Goal: Obtain resource: Download file/media

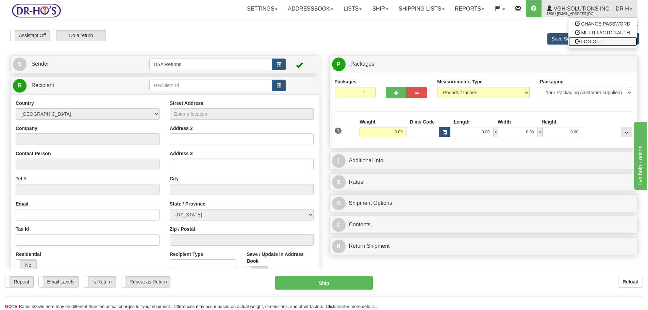
click at [598, 43] on span "LOG OUT" at bounding box center [591, 41] width 21 height 5
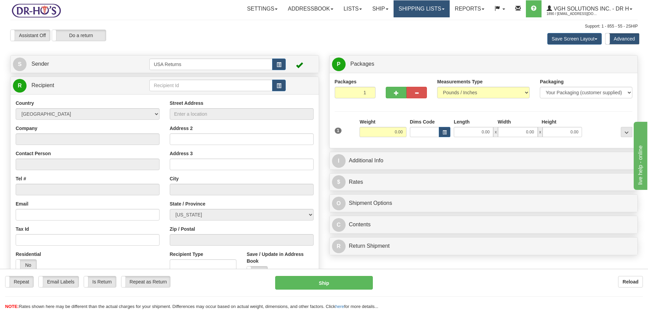
click at [429, 13] on link "Shipping lists" at bounding box center [421, 8] width 56 height 17
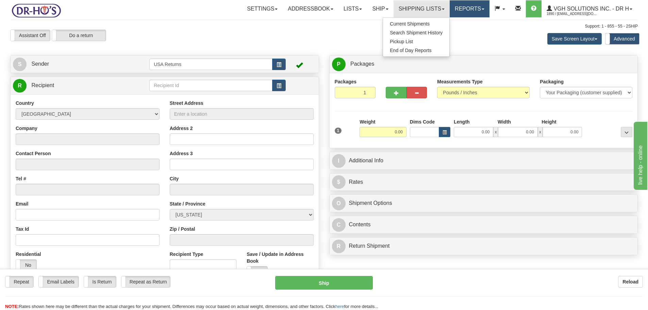
click at [474, 14] on link "Reports" at bounding box center [470, 8] width 40 height 17
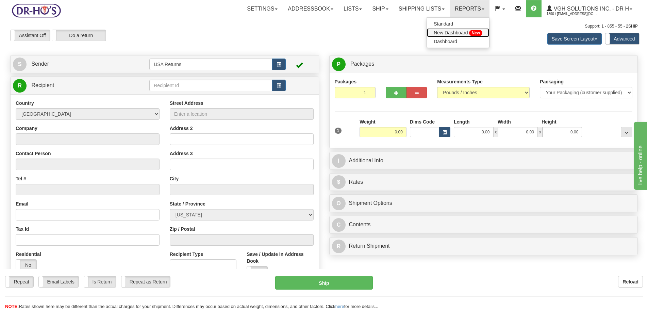
click at [456, 35] on span "New Dashboard" at bounding box center [451, 32] width 34 height 5
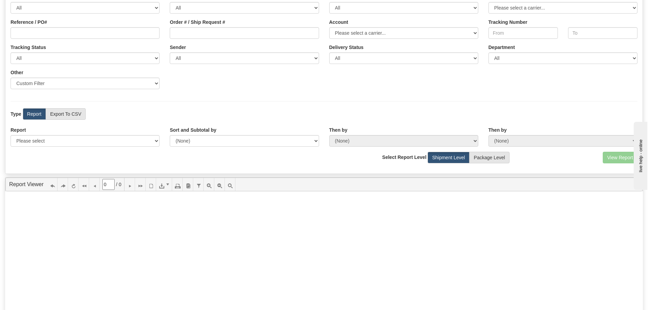
scroll to position [34, 0]
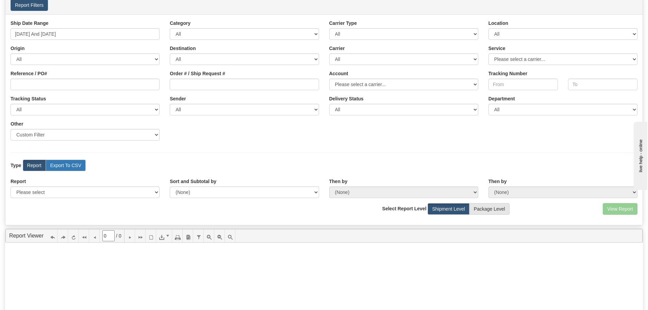
click at [64, 169] on label "Export To CSV" at bounding box center [66, 166] width 40 height 12
radio input "true"
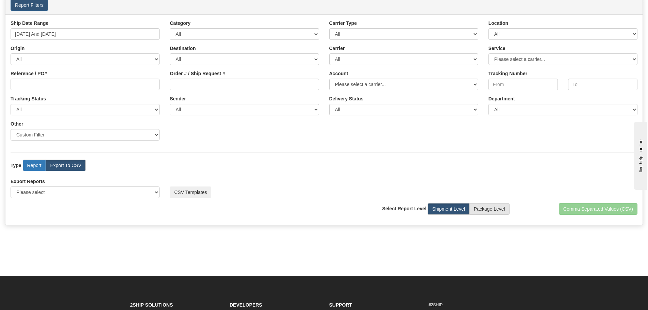
click at [35, 165] on label "Report" at bounding box center [34, 166] width 23 height 12
radio input "true"
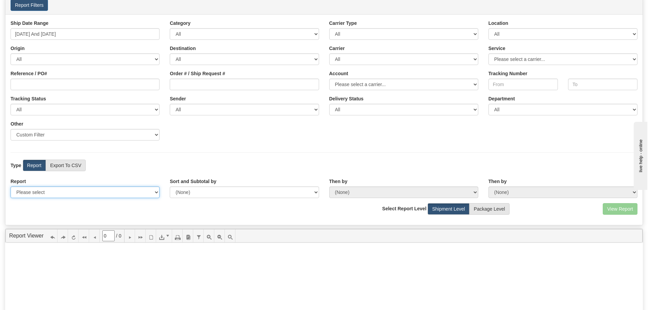
click at [43, 195] on select "Please select 1 Line Shipment Report Address Detail Basic Shipment Overview Can…" at bounding box center [85, 192] width 149 height 12
click at [58, 172] on div "Ship Date Range 08/01/2025 And 10/06/2025 Category All Inbound Outbound Carrier…" at bounding box center [323, 119] width 637 height 211
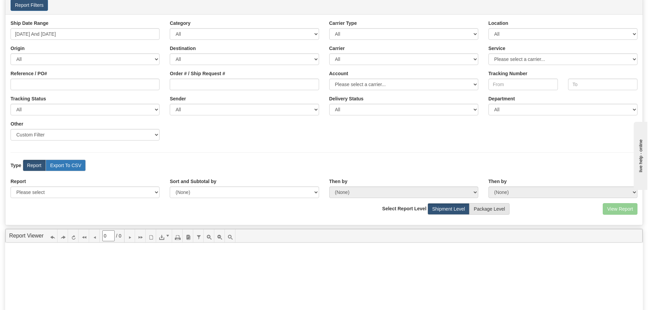
click at [64, 164] on label "Export To CSV" at bounding box center [66, 166] width 40 height 12
radio input "true"
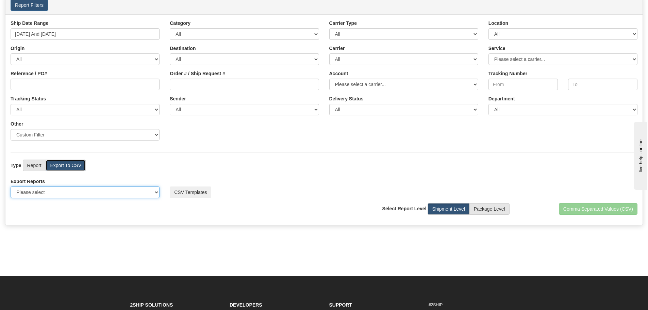
click at [76, 191] on select "Please select US Imports Section 321 US Imports Section 321 V2 US Imports Secti…" at bounding box center [85, 192] width 149 height 12
click at [42, 164] on label "Report" at bounding box center [34, 166] width 23 height 12
radio input "true"
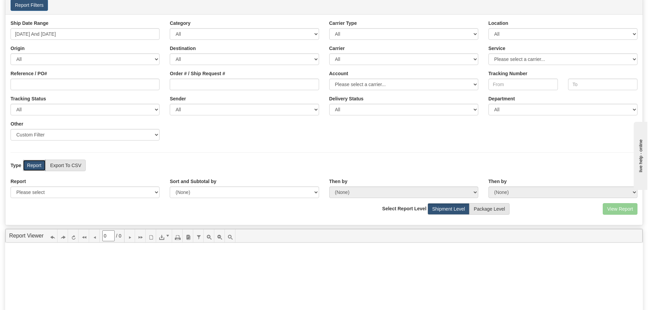
scroll to position [0, 0]
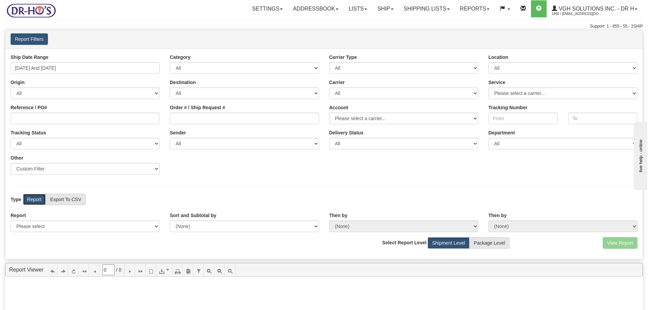
click at [127, 220] on div "Report Please select 1 Line Shipment Report Address Detail Basic Shipment Overv…" at bounding box center [84, 222] width 159 height 20
click at [126, 224] on select "Please select 1 Line Shipment Report Address Detail Basic Shipment Overview Can…" at bounding box center [85, 226] width 149 height 12
click at [228, 200] on div "Type Report Export To CSV View Map" at bounding box center [323, 200] width 637 height 12
click at [474, 3] on link "Reports" at bounding box center [475, 8] width 40 height 17
click at [452, 35] on span "New Dashboard" at bounding box center [456, 32] width 34 height 5
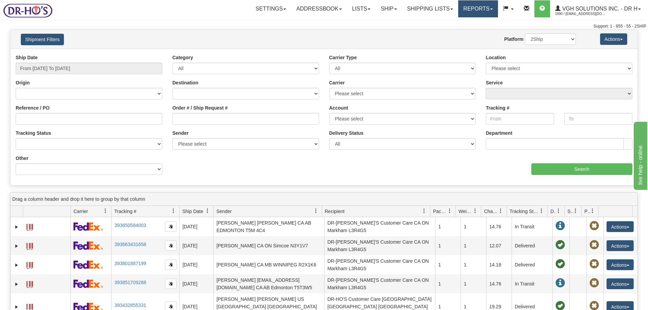
click at [487, 5] on link "Reports" at bounding box center [478, 8] width 40 height 17
click at [475, 31] on span "New Dashboard" at bounding box center [459, 32] width 34 height 5
click at [614, 40] on button "Actions" at bounding box center [613, 39] width 27 height 12
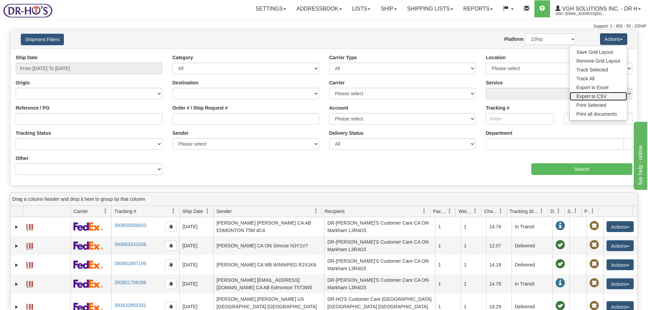
click at [613, 94] on link "Export to CSV" at bounding box center [598, 96] width 57 height 9
